Goal: Information Seeking & Learning: Learn about a topic

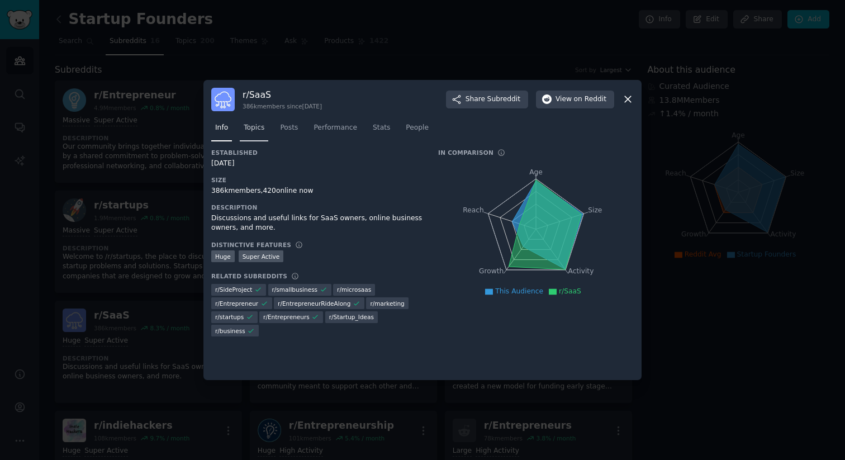
click at [268, 129] on link "Topics" at bounding box center [254, 130] width 29 height 23
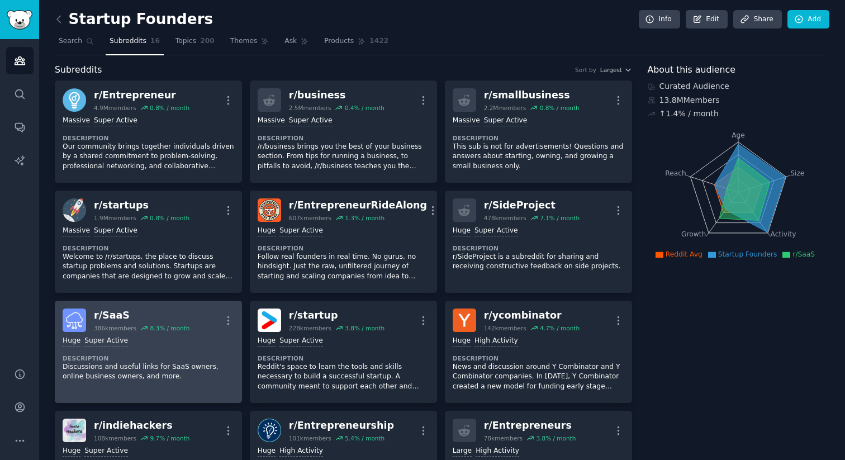
click at [107, 318] on div "r/ SaaS" at bounding box center [142, 316] width 96 height 14
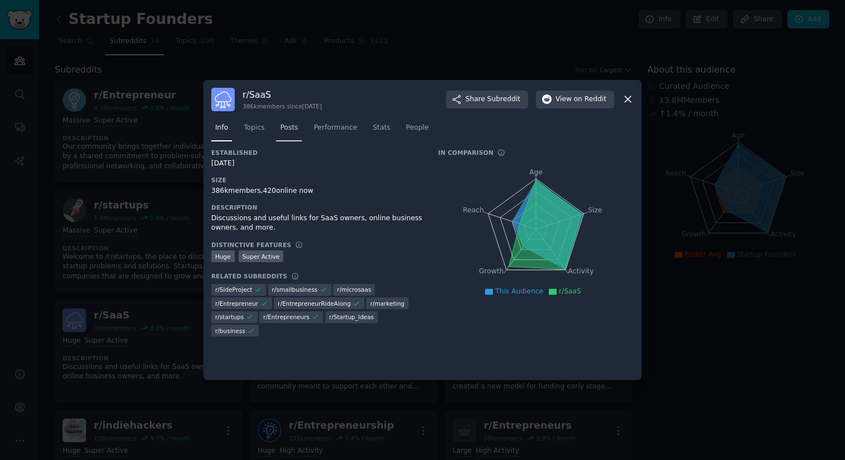
click at [279, 131] on link "Posts" at bounding box center [289, 130] width 26 height 23
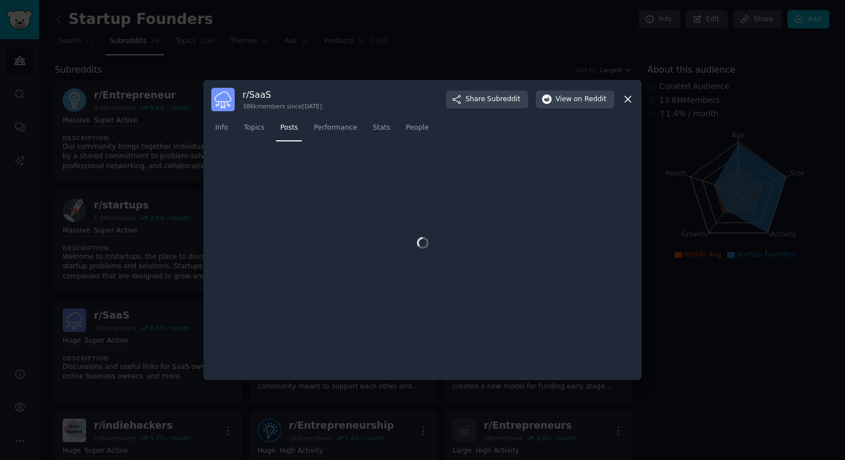
click at [251, 94] on h3 "r/ SaaS" at bounding box center [282, 95] width 79 height 12
copy h3 "SaaS"
